Goal: Information Seeking & Learning: Learn about a topic

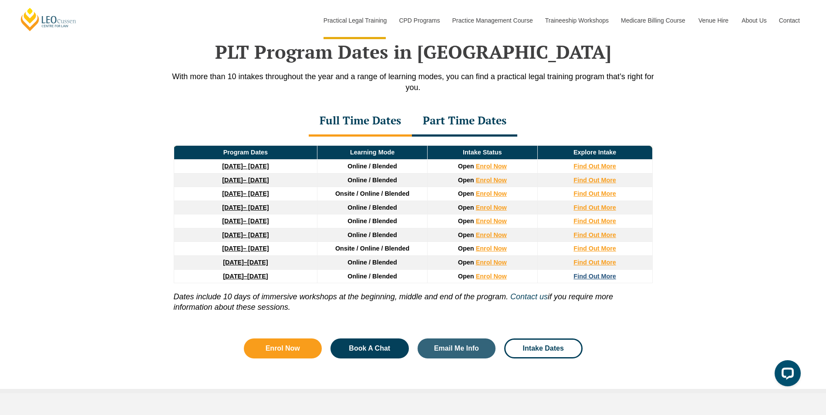
click at [603, 277] on strong "Find Out More" at bounding box center [594, 276] width 43 height 7
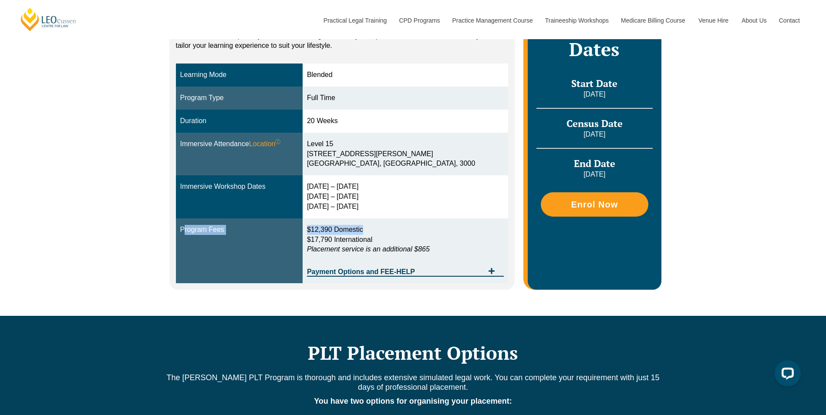
drag, startPoint x: 389, startPoint y: 224, endPoint x: 180, endPoint y: 230, distance: 209.1
click at [180, 230] on tr "Program Fees $12,390 Domestic $17,790 International Placement service is an add…" at bounding box center [342, 251] width 333 height 65
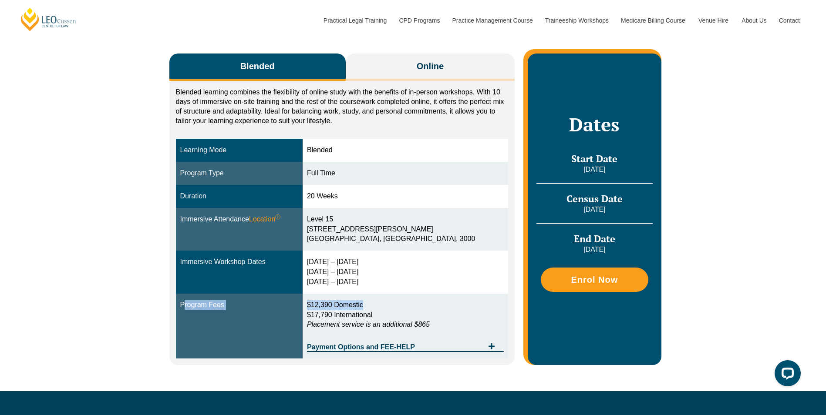
scroll to position [131, 0]
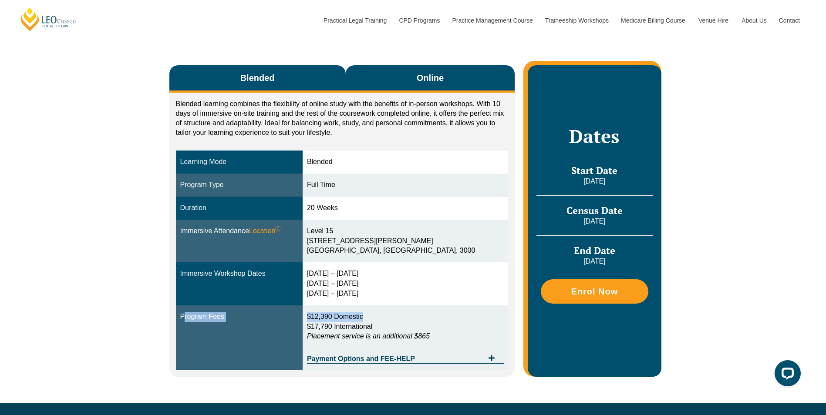
click at [434, 81] on span "Online" at bounding box center [430, 78] width 27 height 12
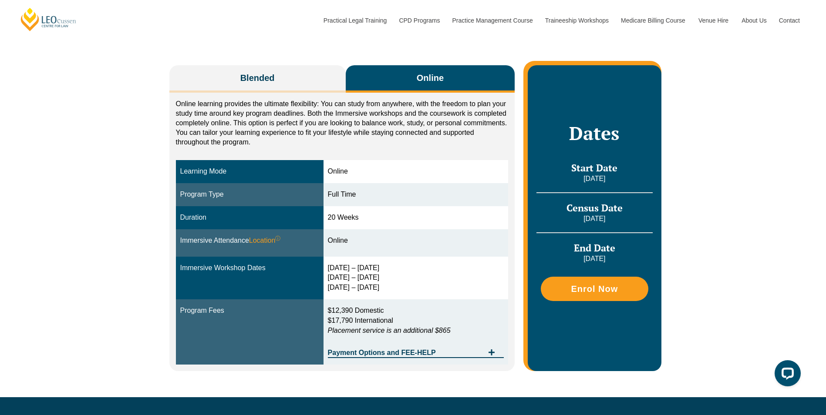
click at [493, 356] on icon "Tabs. Open items with Enter or Space, close with Escape and navigate using the …" at bounding box center [491, 352] width 7 height 7
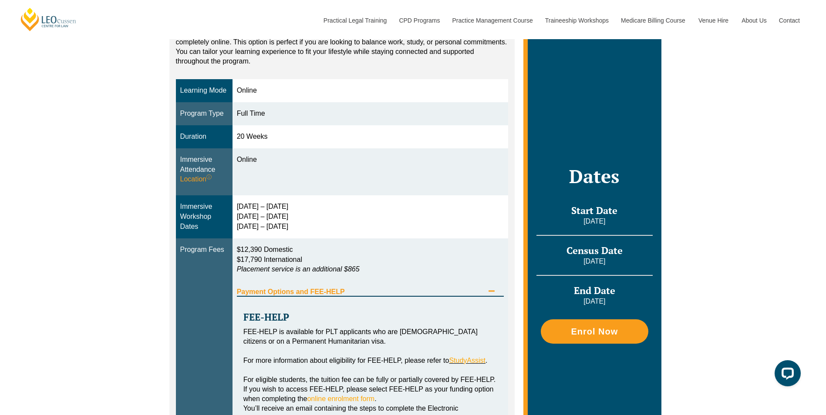
scroll to position [305, 0]
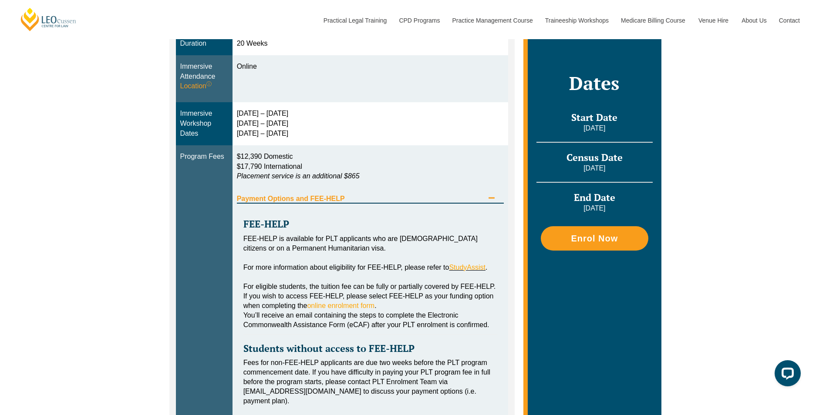
click at [473, 204] on div "FEE-HELP FEE-HELP is available for PLT applicants who are Australian citizens o…" at bounding box center [370, 318] width 267 height 228
click at [480, 199] on span "Payment Options and FEE-HELP" at bounding box center [360, 198] width 247 height 7
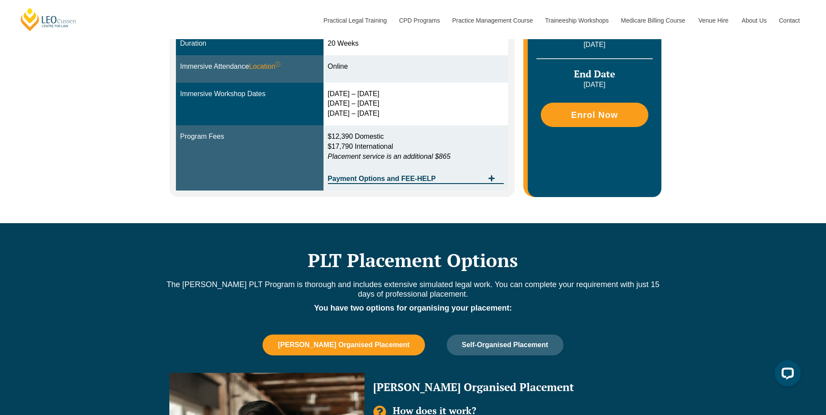
scroll to position [261, 0]
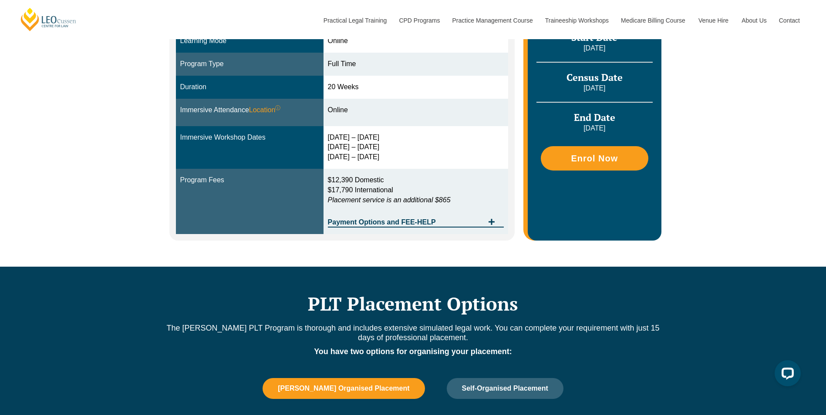
drag, startPoint x: 455, startPoint y: 202, endPoint x: 320, endPoint y: 174, distance: 138.3
click at [320, 174] on tr "Program Fees $12,390 Domestic $17,790 International Placement service is an add…" at bounding box center [342, 201] width 333 height 65
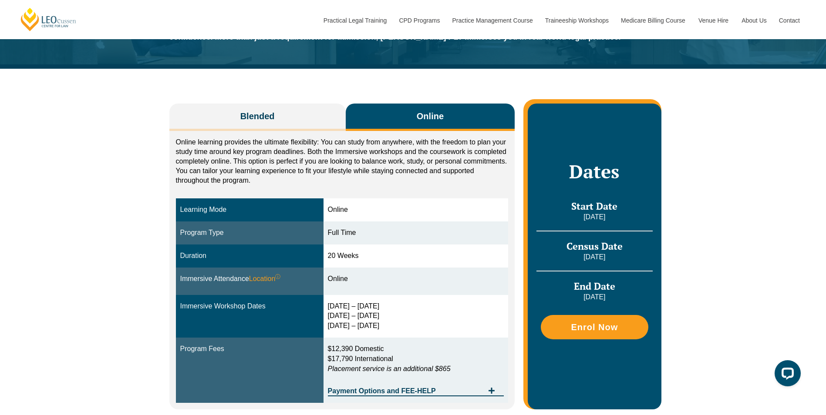
scroll to position [87, 0]
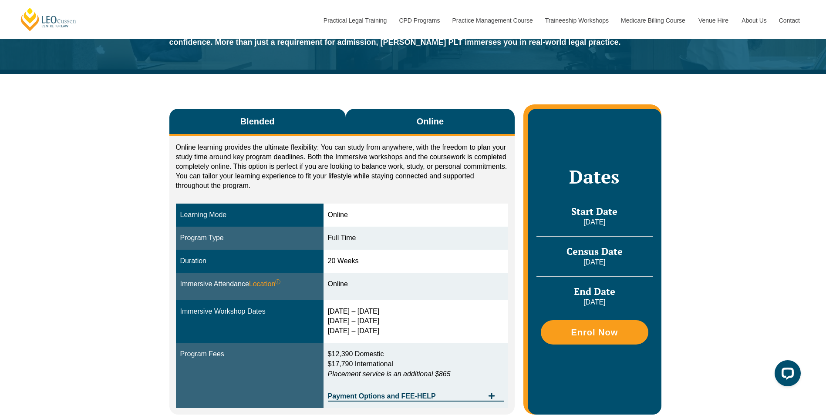
click at [306, 125] on button "Blended" at bounding box center [257, 122] width 176 height 27
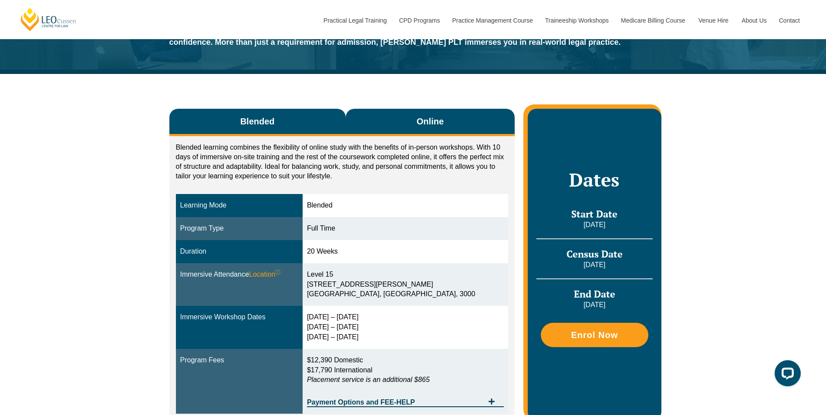
click at [407, 131] on button "Online" at bounding box center [430, 122] width 169 height 27
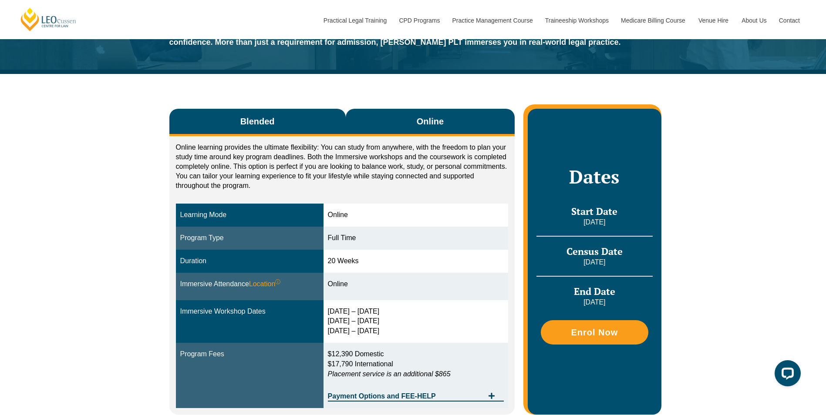
click at [295, 131] on button "Blended" at bounding box center [257, 122] width 176 height 27
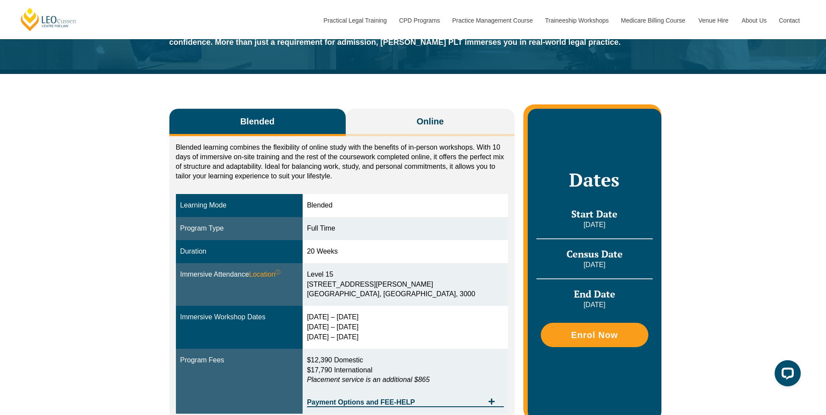
scroll to position [131, 0]
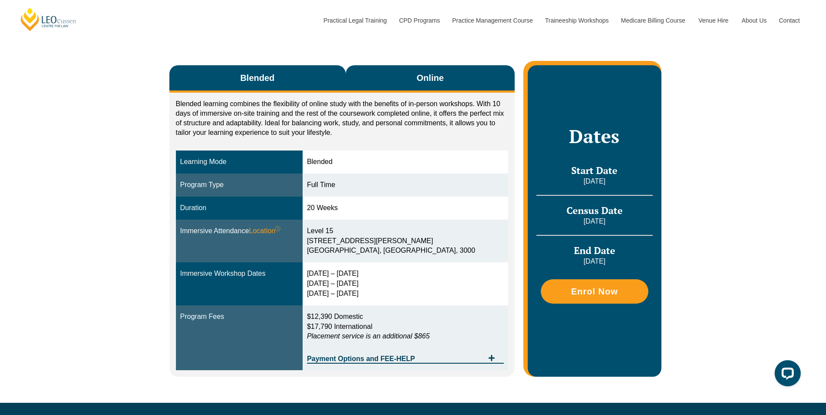
click at [452, 81] on button "Online" at bounding box center [430, 78] width 169 height 27
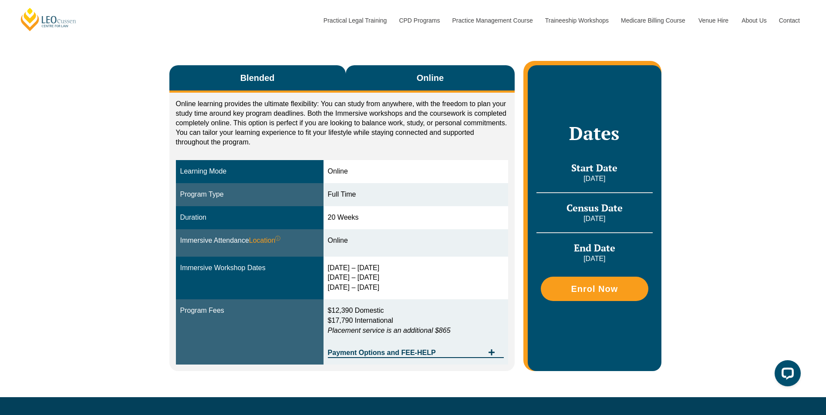
click at [253, 86] on button "Blended" at bounding box center [257, 78] width 176 height 27
